Goal: Information Seeking & Learning: Learn about a topic

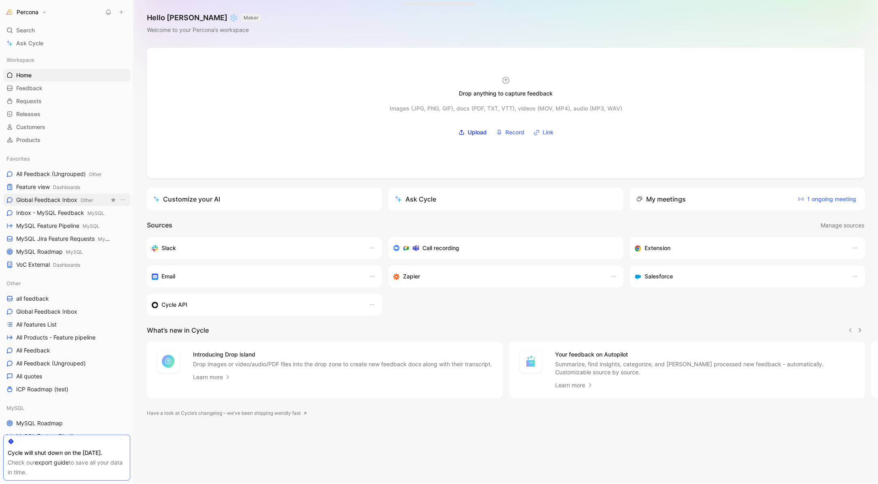
click at [57, 197] on span "Global Feedback Inbox Other" at bounding box center [54, 200] width 77 height 8
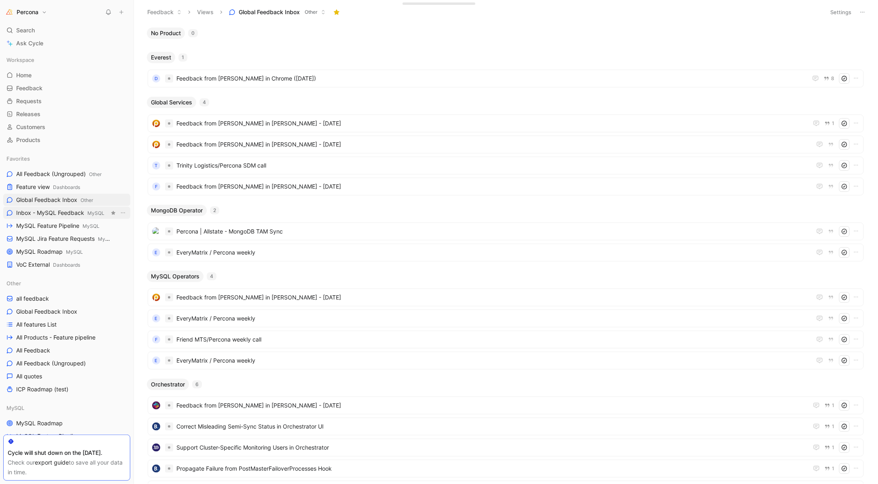
click at [82, 211] on span "Inbox - MySQL Feedback MySQL" at bounding box center [60, 213] width 88 height 8
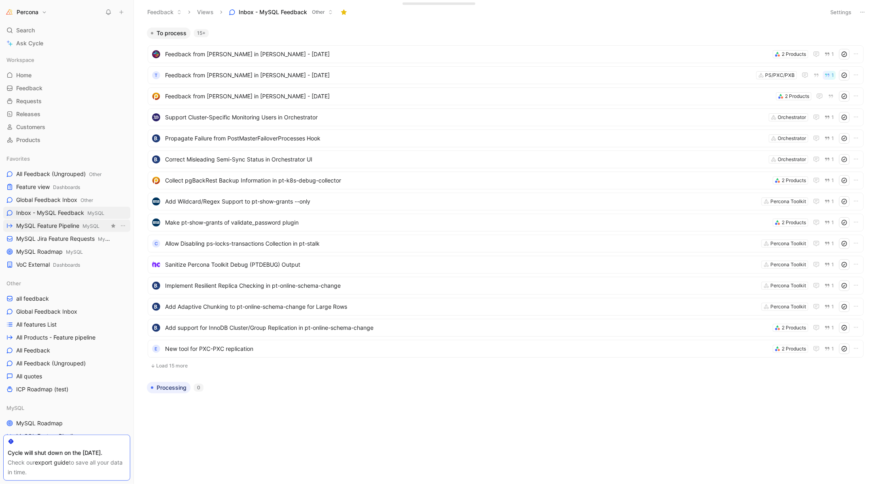
click at [69, 226] on span "MySQL Feature Pipeline MySQL" at bounding box center [57, 226] width 83 height 8
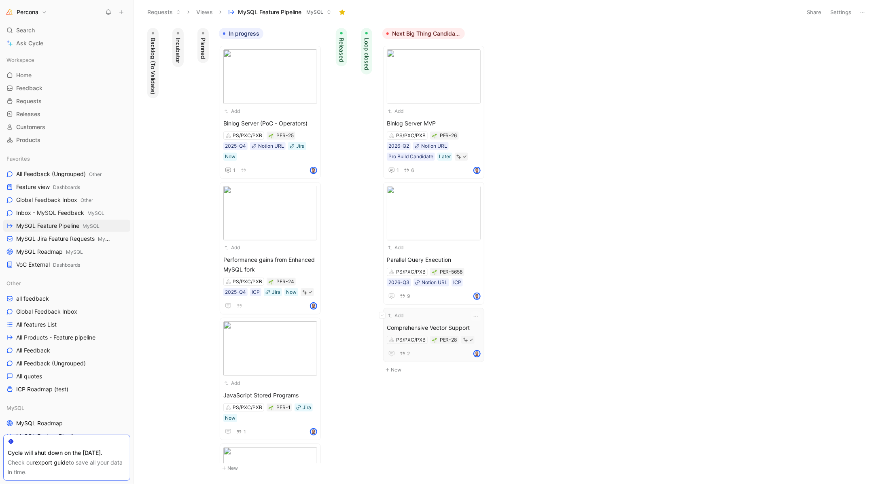
click at [448, 318] on div "Add" at bounding box center [428, 316] width 83 height 8
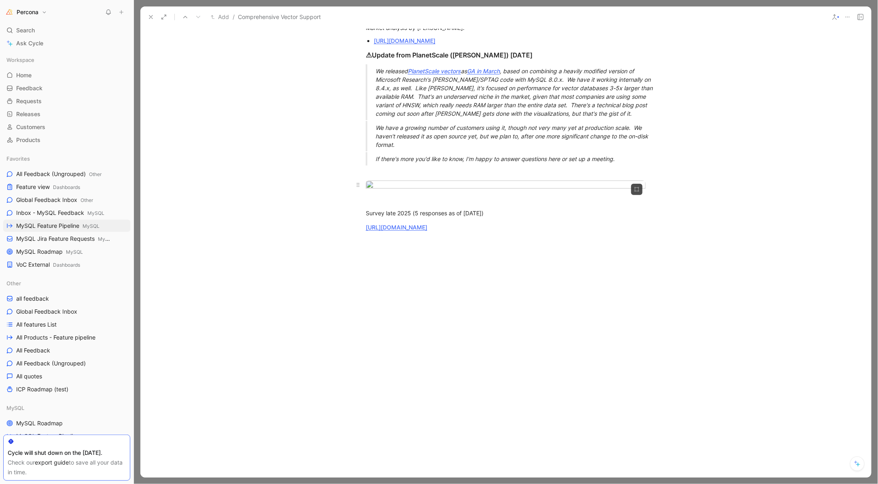
scroll to position [1034, 0]
click at [584, 117] on body "Percona Search ⌘ K Ask Cycle Workspace Home G then H Feedback G then F Requests…" at bounding box center [439, 242] width 878 height 484
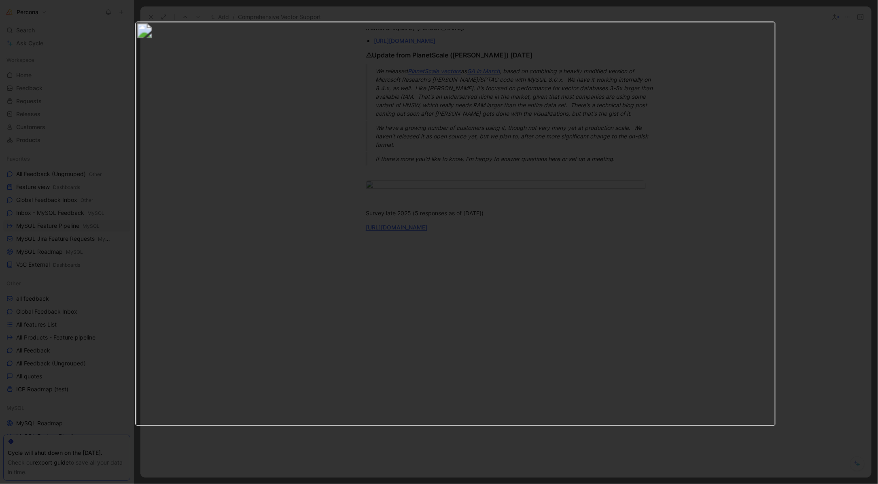
click at [46, 484] on div at bounding box center [439, 484] width 878 height 0
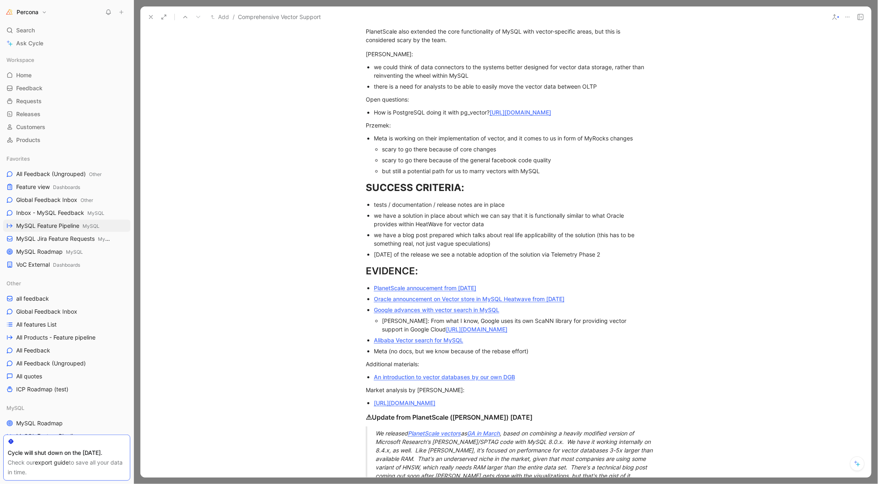
scroll to position [323, 0]
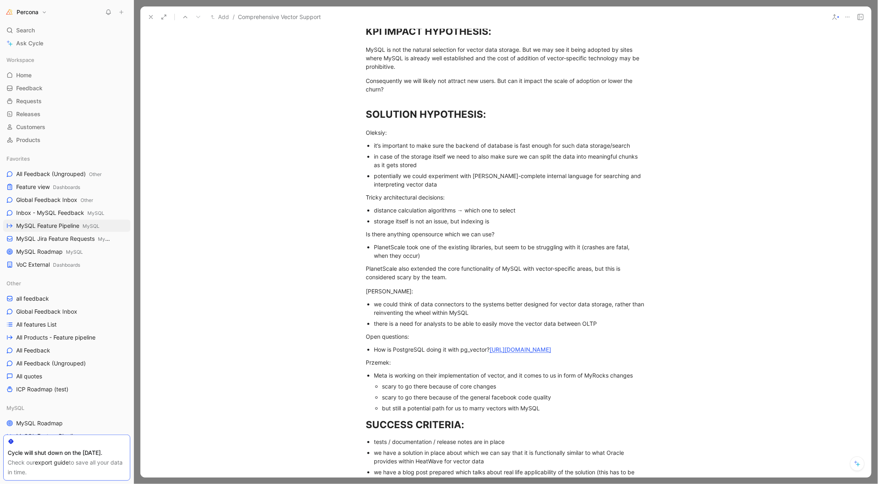
click at [150, 15] on icon at bounding box center [151, 17] width 6 height 6
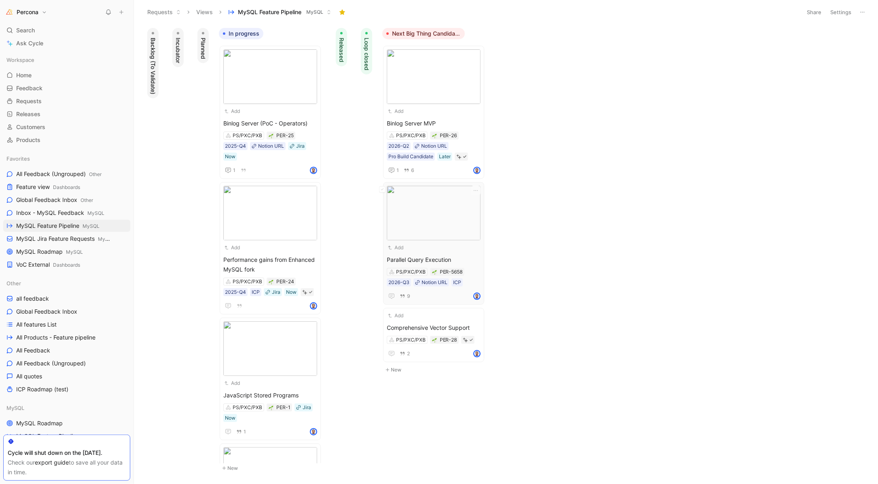
click at [439, 248] on div "Add" at bounding box center [428, 248] width 83 height 8
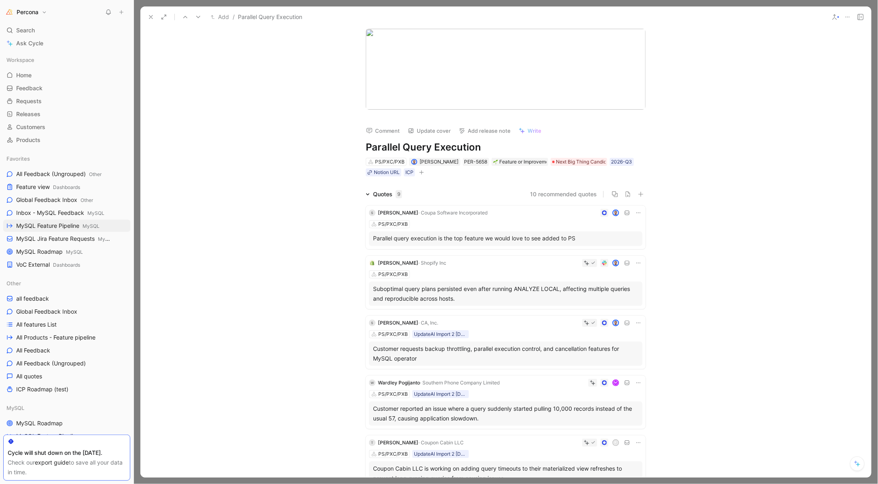
click at [153, 17] on icon at bounding box center [151, 17] width 6 height 6
